Goal: Information Seeking & Learning: Learn about a topic

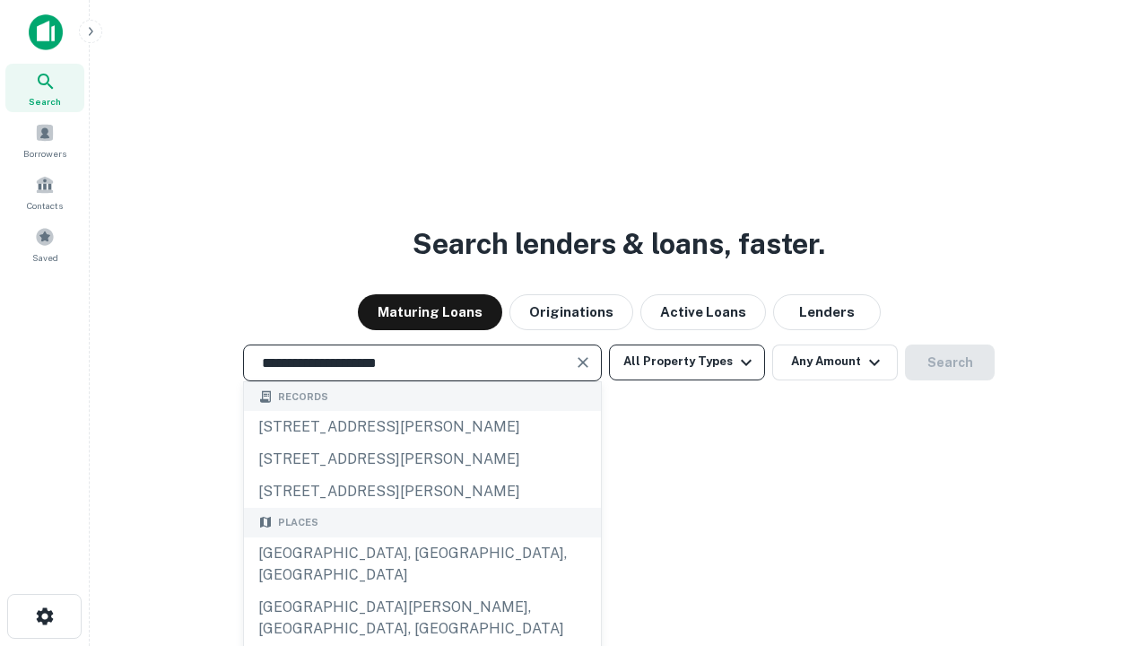
click at [422, 591] on div "[GEOGRAPHIC_DATA], [GEOGRAPHIC_DATA], [GEOGRAPHIC_DATA]" at bounding box center [422, 564] width 357 height 54
click at [687, 361] on button "All Property Types" at bounding box center [687, 362] width 156 height 36
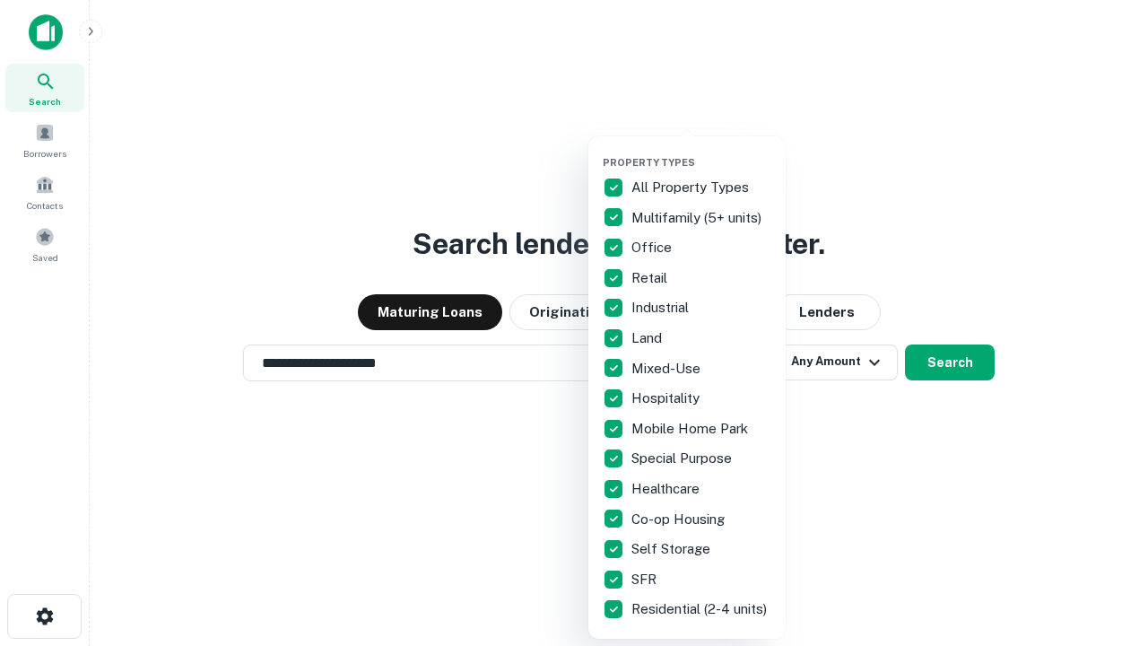
type input "**********"
click at [701, 151] on button "button" at bounding box center [701, 151] width 197 height 1
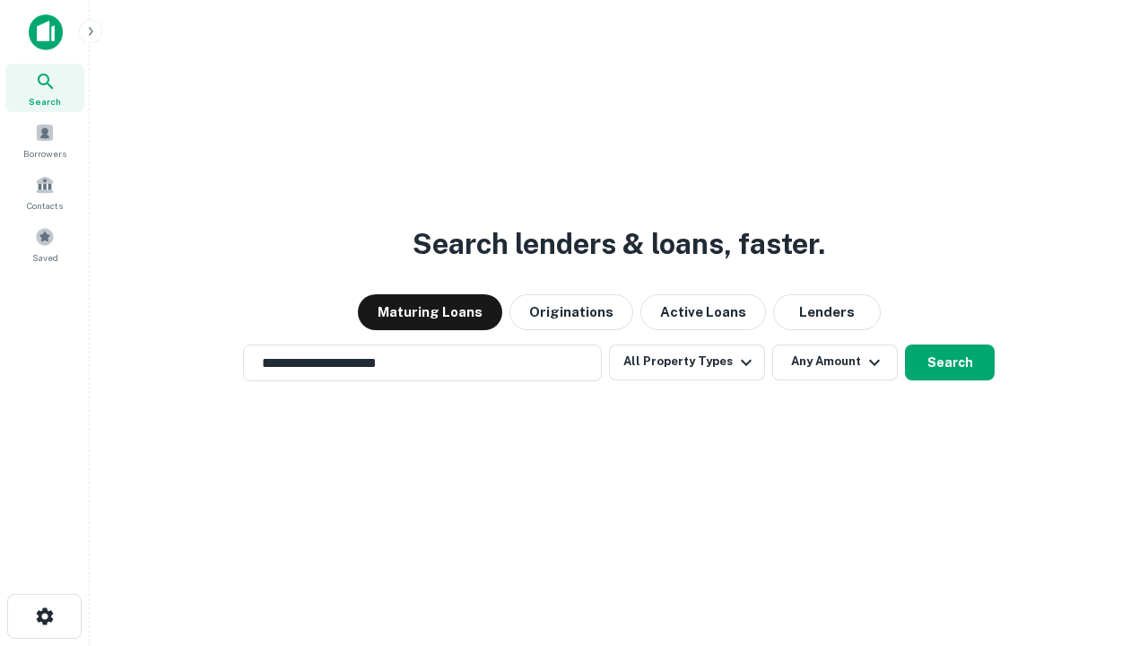
scroll to position [28, 0]
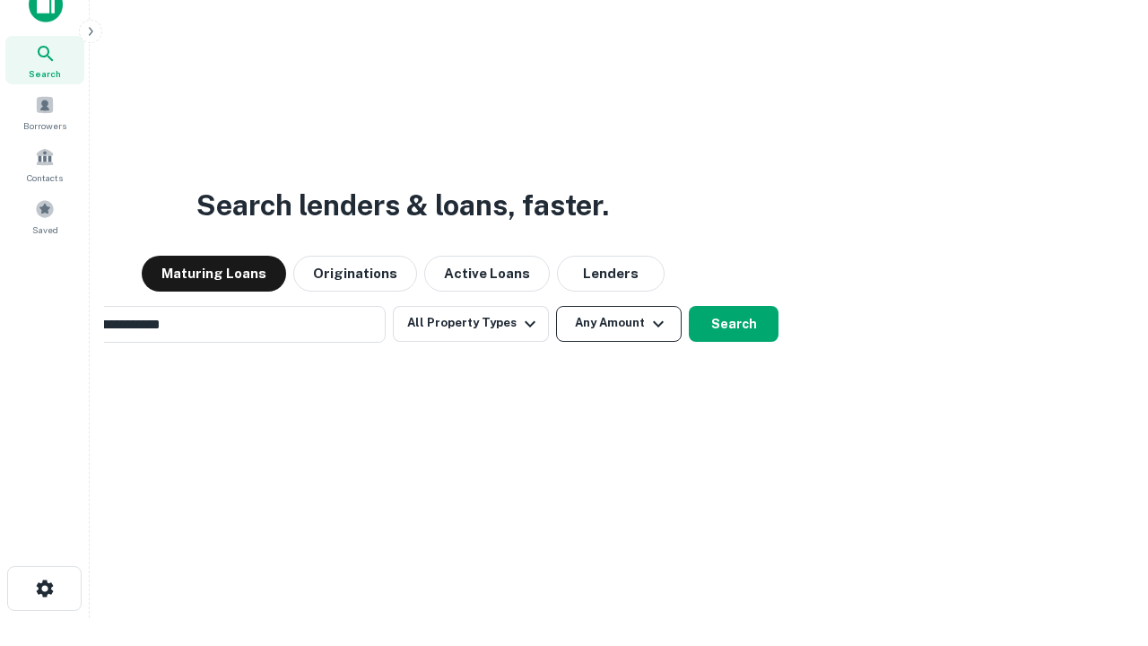
click at [556, 306] on button "Any Amount" at bounding box center [619, 324] width 126 height 36
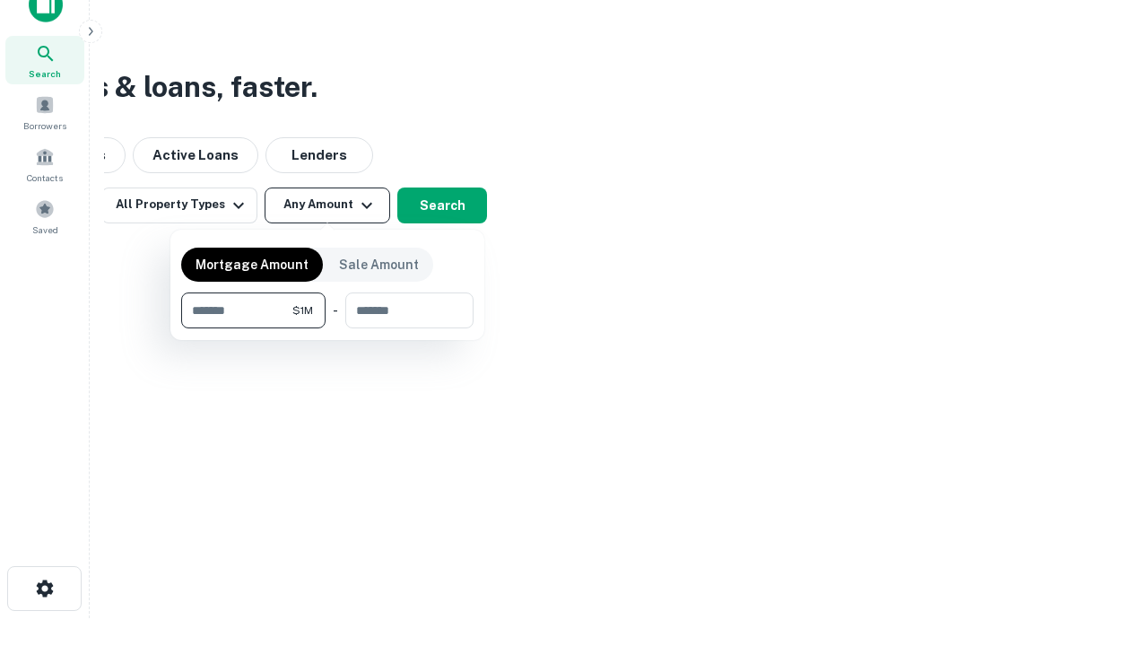
scroll to position [29, 0]
type input "*******"
click at [327, 328] on button "button" at bounding box center [327, 328] width 292 height 1
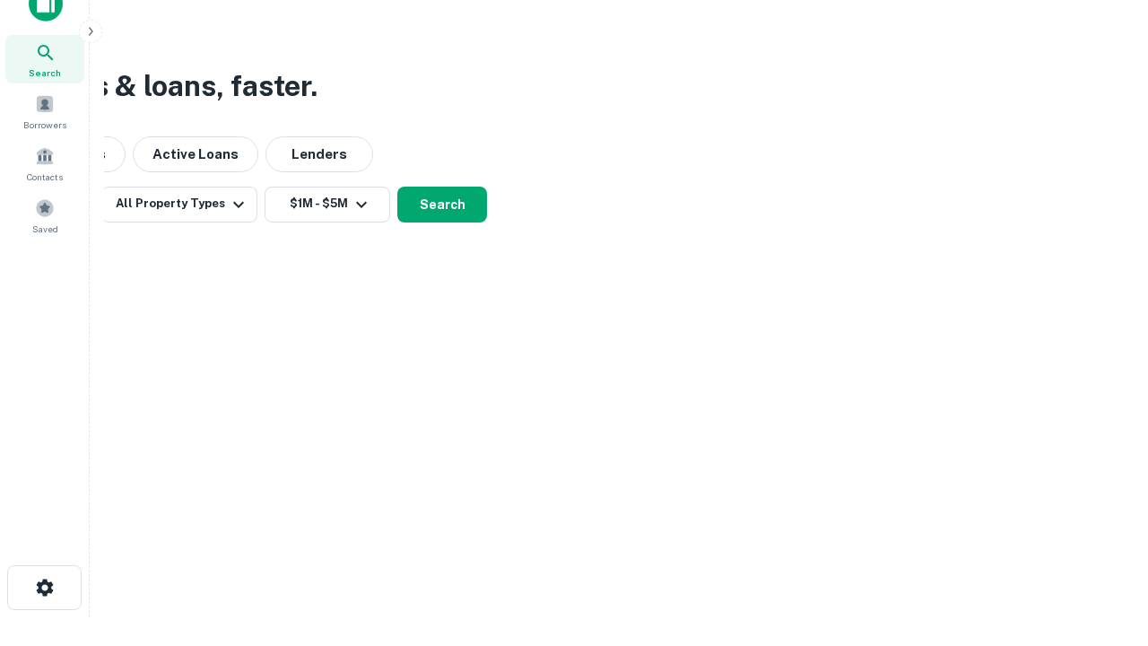
scroll to position [28, 0]
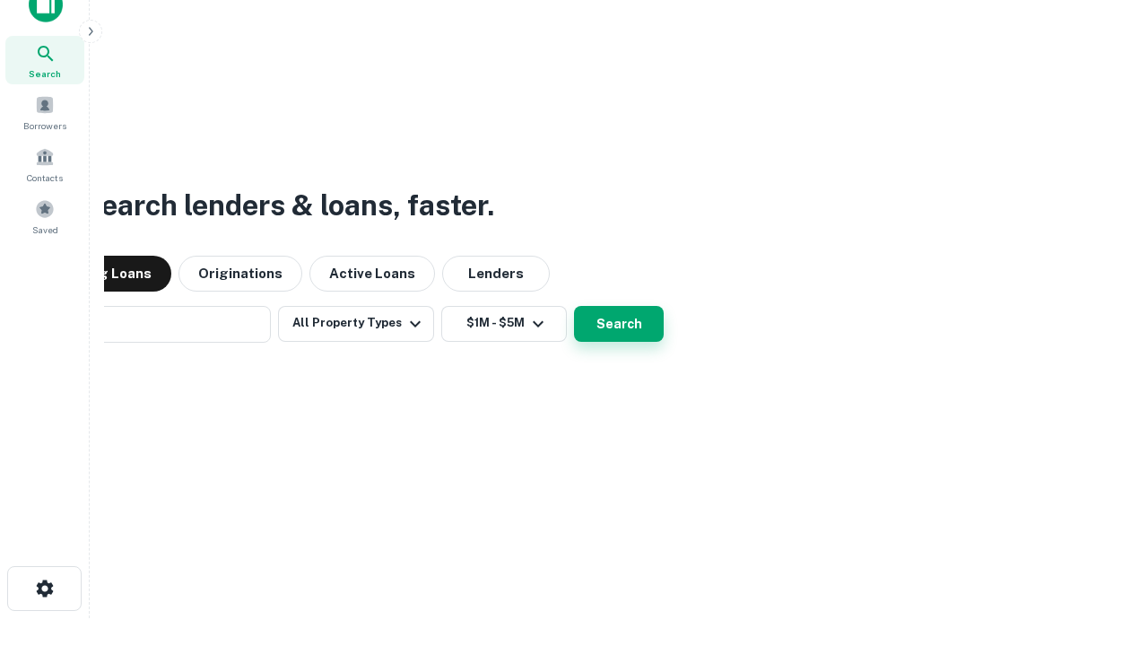
click at [574, 306] on button "Search" at bounding box center [619, 324] width 90 height 36
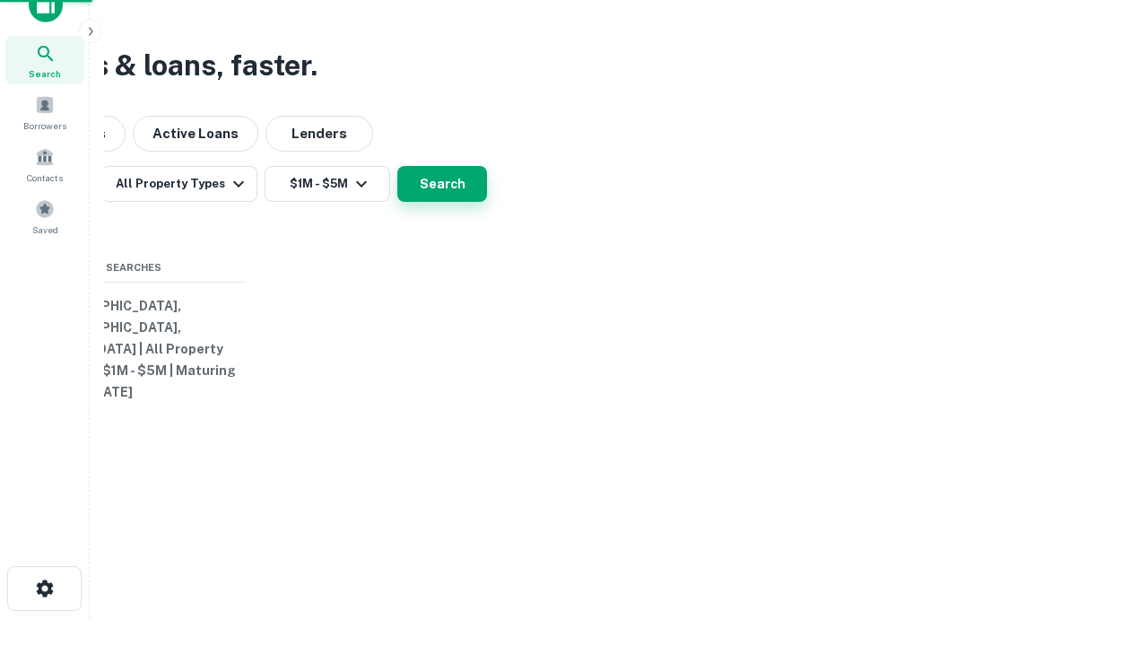
scroll to position [29, 0]
